Goal: Check status: Check status

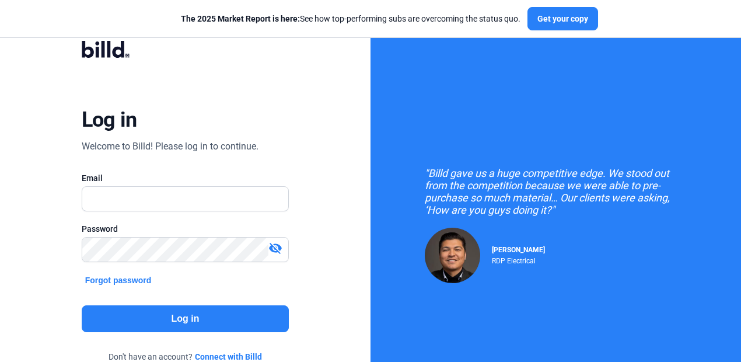
click at [193, 204] on input "text" at bounding box center [185, 199] width 207 height 24
type input "[EMAIL_ADDRESS][DOMAIN_NAME]"
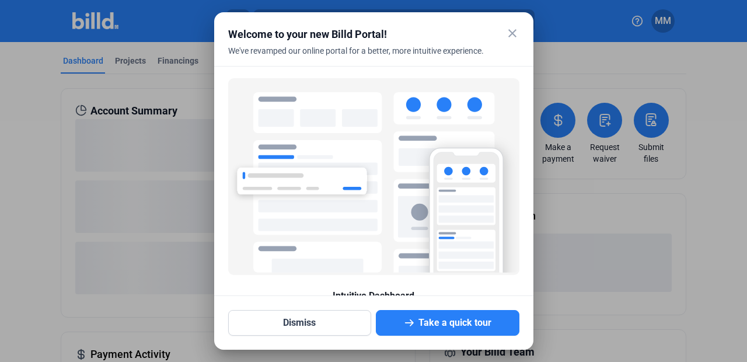
scroll to position [67, 0]
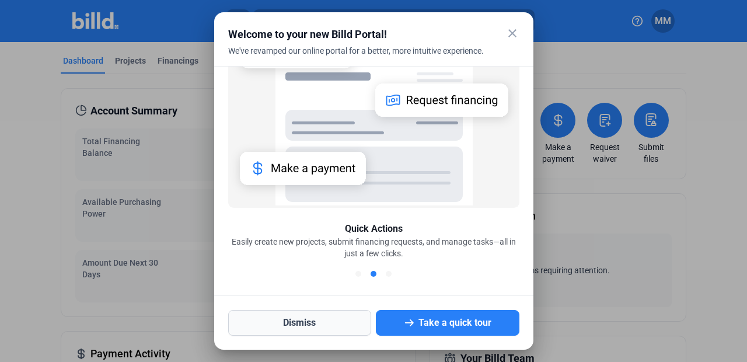
click at [298, 320] on button "Dismiss" at bounding box center [300, 323] width 144 height 26
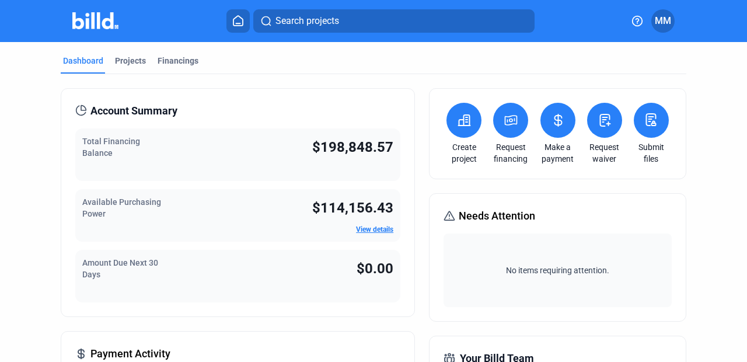
scroll to position [0, 0]
click at [189, 65] on div "Financings" at bounding box center [178, 61] width 41 height 12
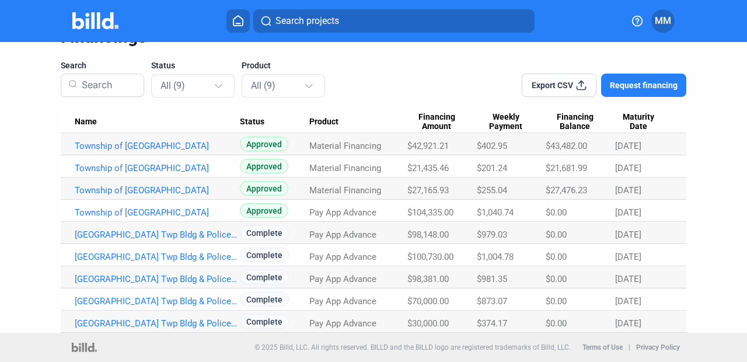
scroll to position [62, 0]
drag, startPoint x: 612, startPoint y: 214, endPoint x: 640, endPoint y: 210, distance: 27.6
click at [640, 210] on div "[DATE]" at bounding box center [643, 212] width 57 height 11
click at [640, 209] on div "[DATE]" at bounding box center [643, 212] width 57 height 11
